Goal: Task Accomplishment & Management: Manage account settings

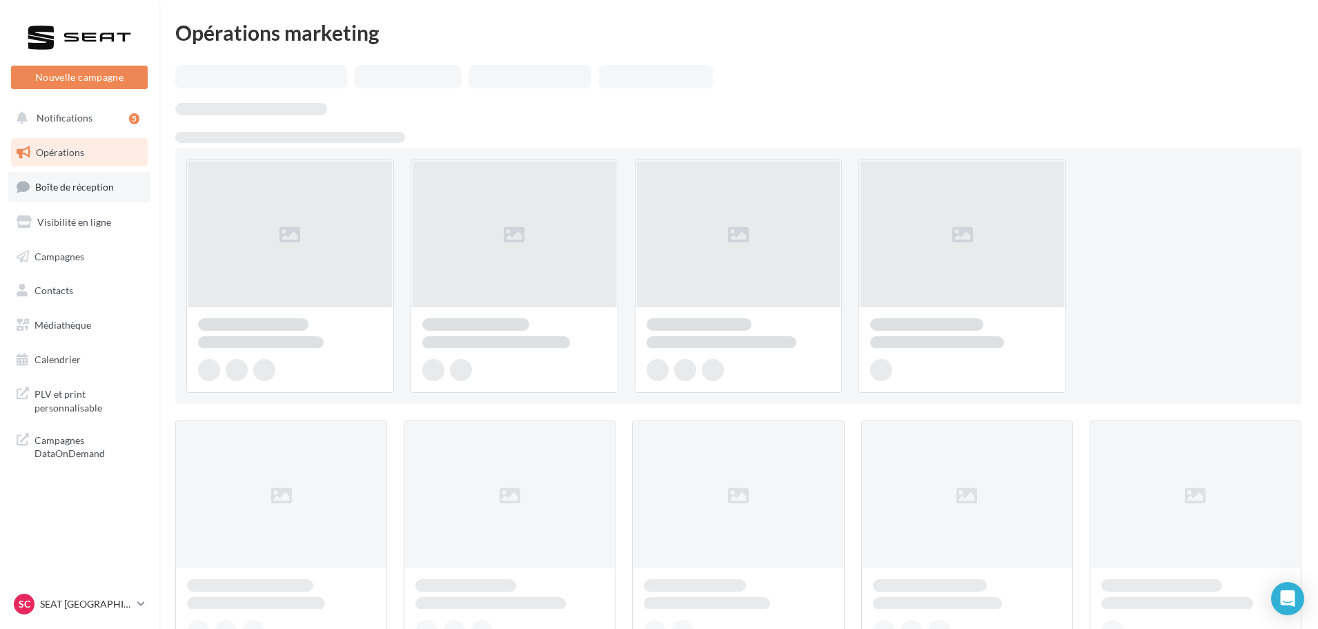
click at [66, 183] on span "Boîte de réception" at bounding box center [74, 187] width 79 height 12
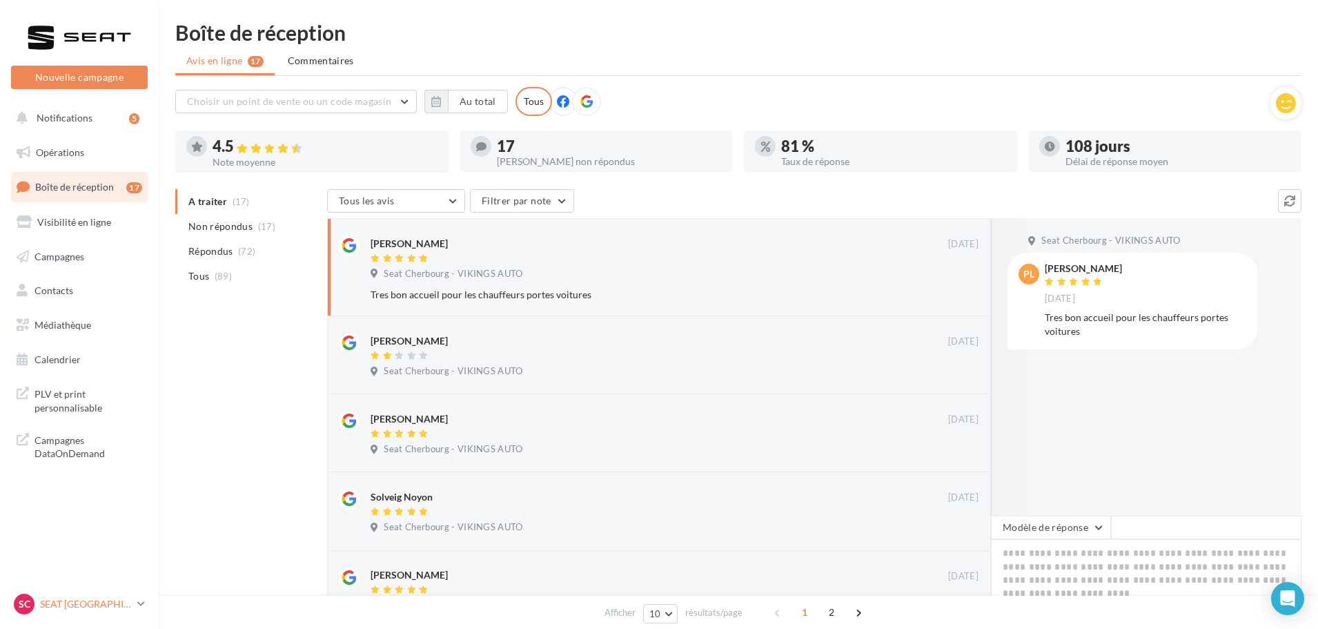
click at [80, 598] on p "SEAT [GEOGRAPHIC_DATA]" at bounding box center [86, 604] width 92 height 14
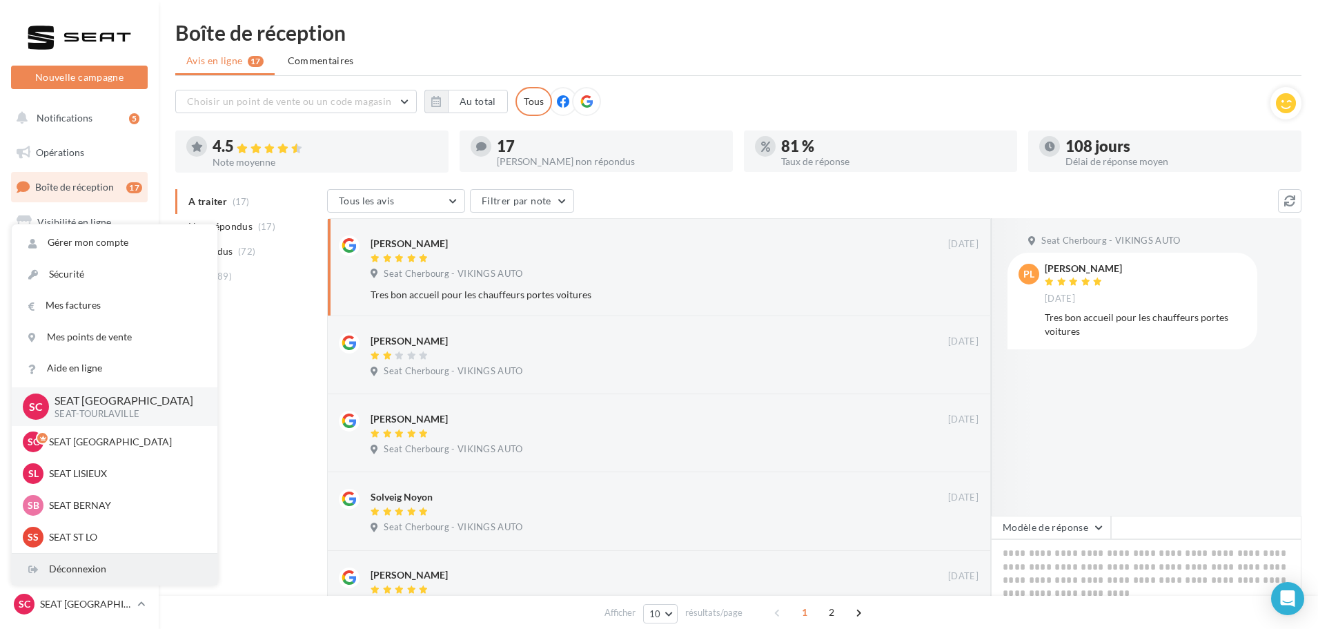
click at [77, 572] on div "Déconnexion" at bounding box center [115, 569] width 206 height 31
